Goal: Navigation & Orientation: Find specific page/section

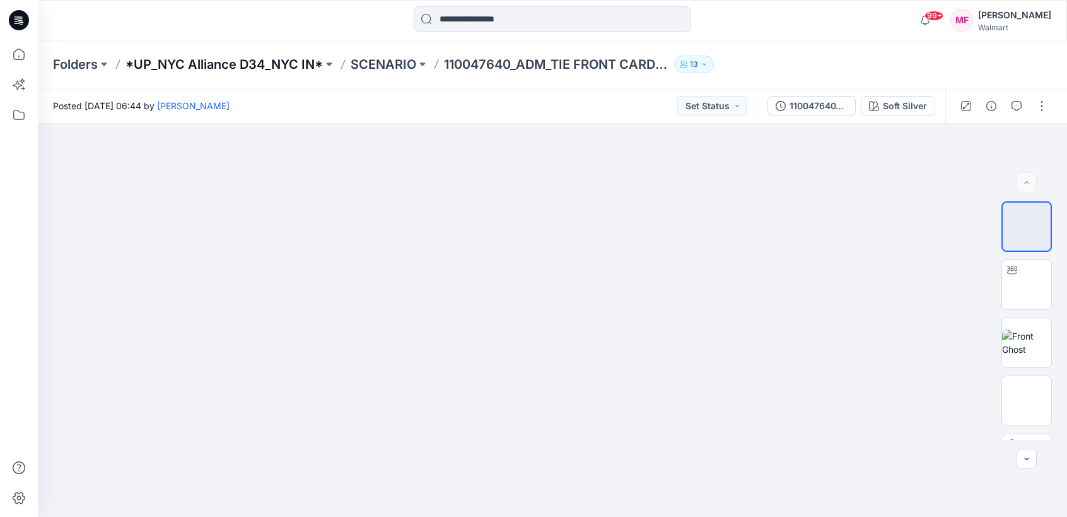
click at [291, 64] on p "*UP_NYC Alliance D34_NYC IN*" at bounding box center [224, 64] width 197 height 18
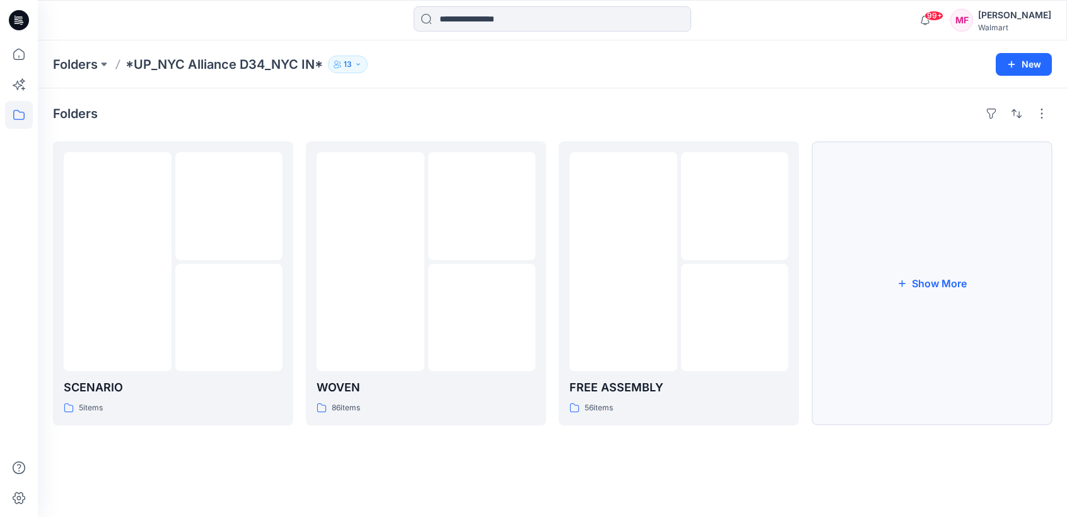
click at [940, 256] on button "Show More" at bounding box center [932, 283] width 240 height 284
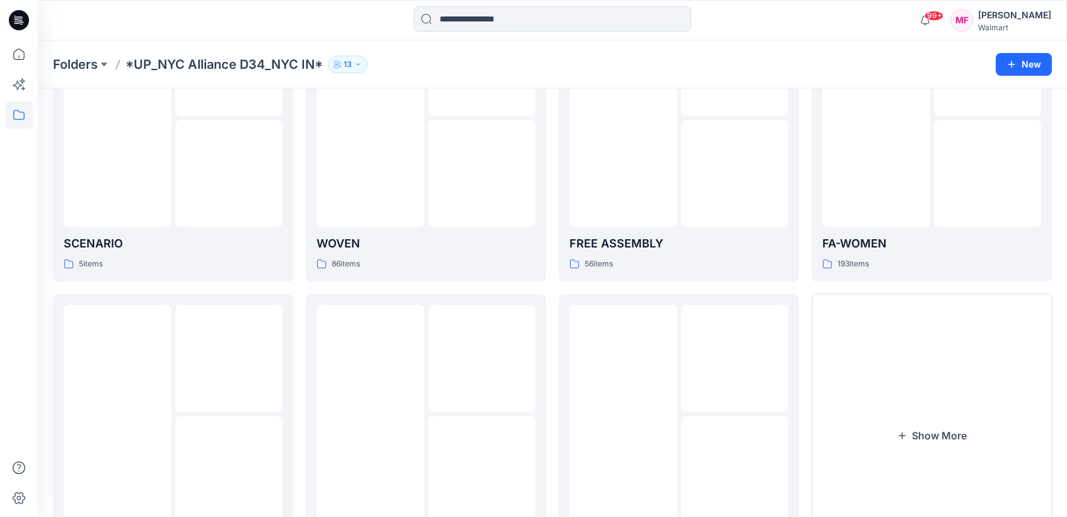
scroll to position [240, 0]
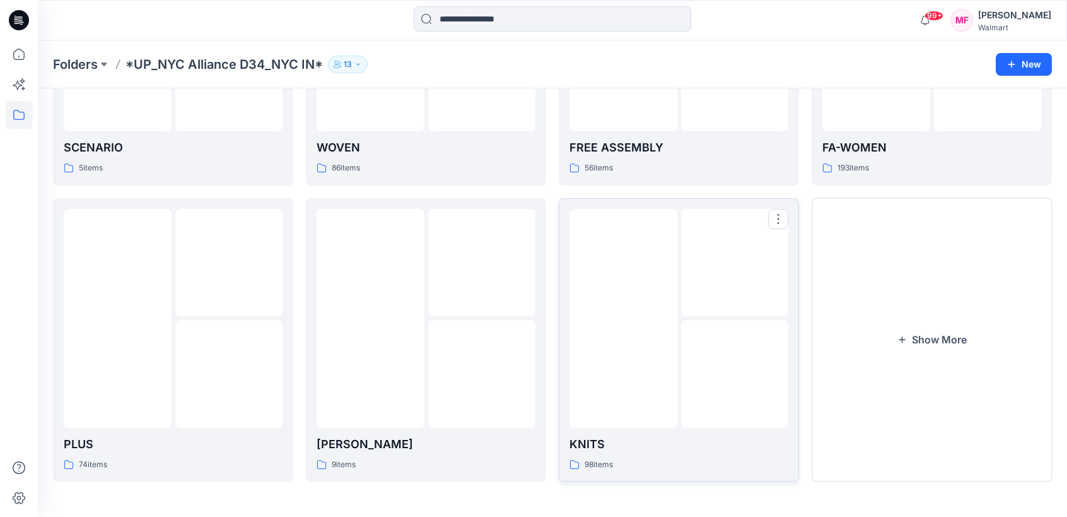
click at [735, 373] on img at bounding box center [735, 373] width 0 height 0
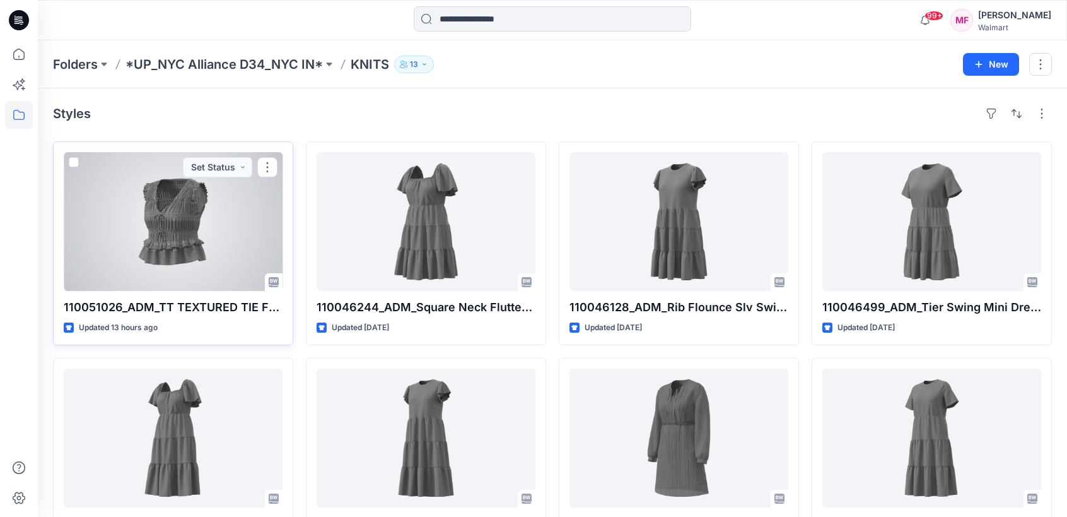
click at [190, 201] on div at bounding box center [173, 221] width 219 height 139
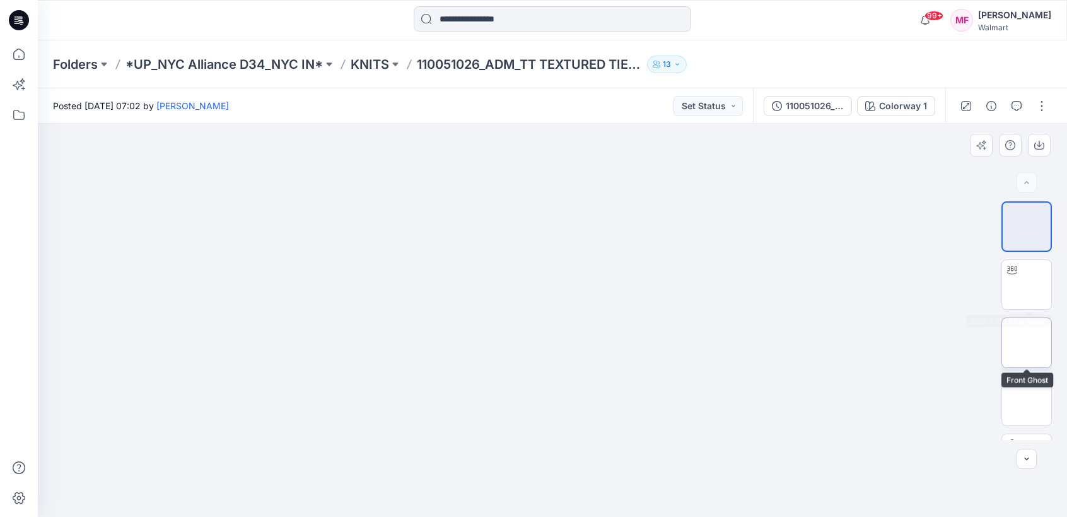
click at [1027, 342] on img at bounding box center [1027, 342] width 0 height 0
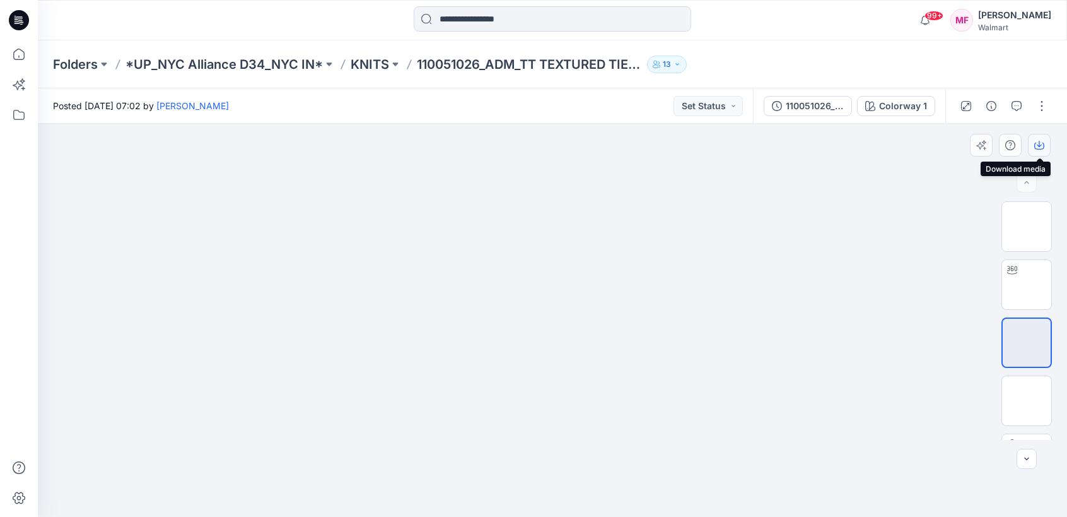
click at [1040, 149] on icon "button" at bounding box center [1039, 145] width 10 height 10
